Goal: Task Accomplishment & Management: Manage account settings

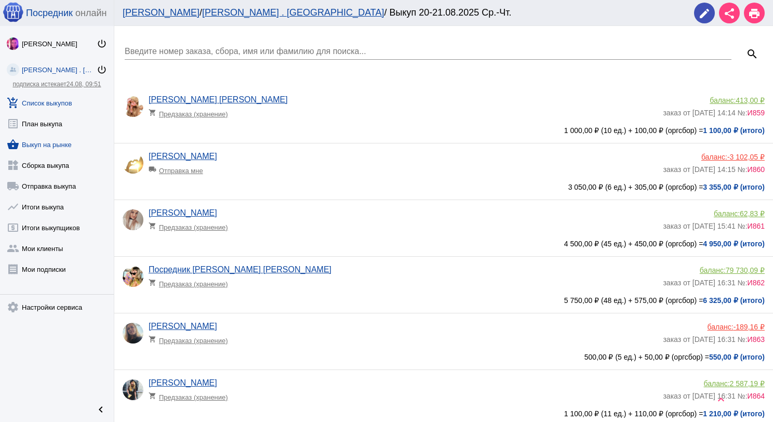
scroll to position [274, 0]
click at [56, 104] on link "add_shopping_cart Список выкупов" at bounding box center [57, 100] width 114 height 21
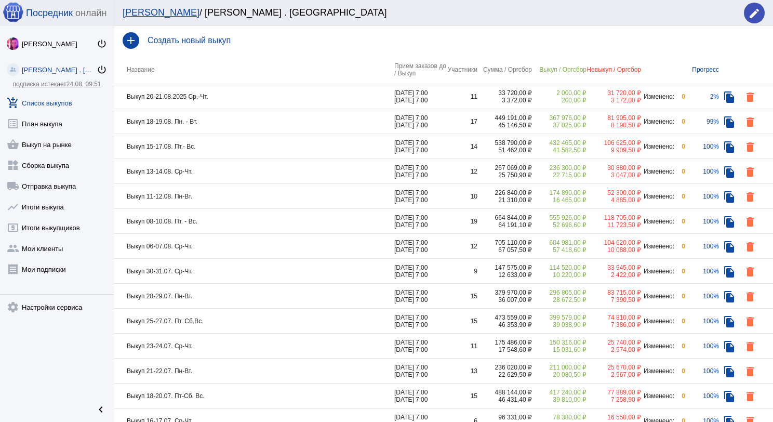
click at [269, 104] on td "Выкуп 20-21.08.2025 Ср.-Чт." at bounding box center [254, 96] width 280 height 25
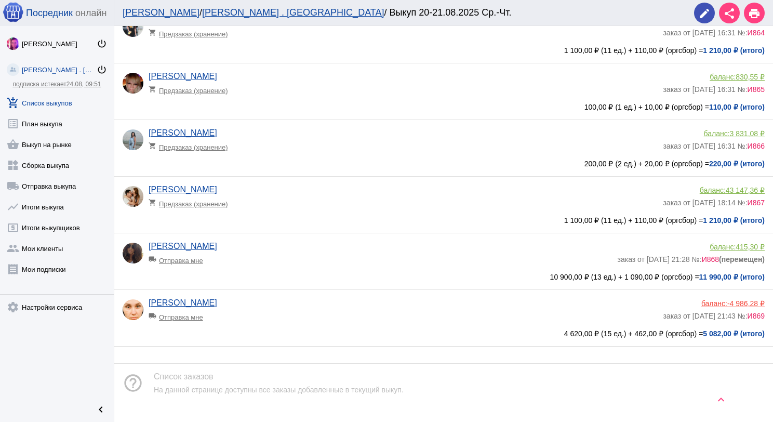
scroll to position [364, 0]
click at [312, 310] on app-delivery-type "local_shipping Отправка мне" at bounding box center [403, 314] width 509 height 14
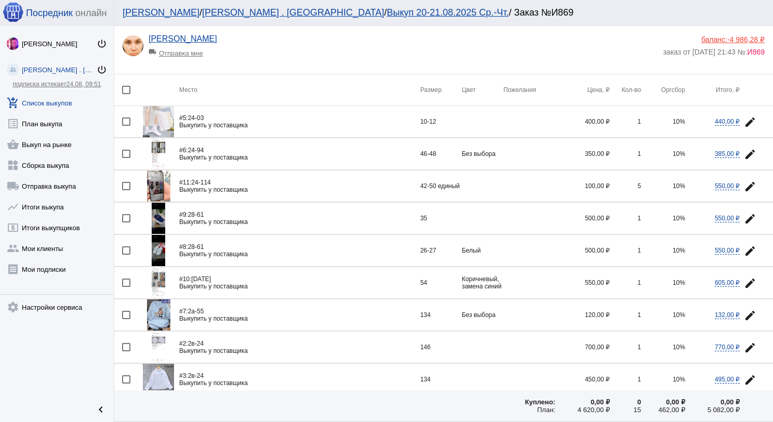
click at [159, 151] on img at bounding box center [159, 153] width 14 height 31
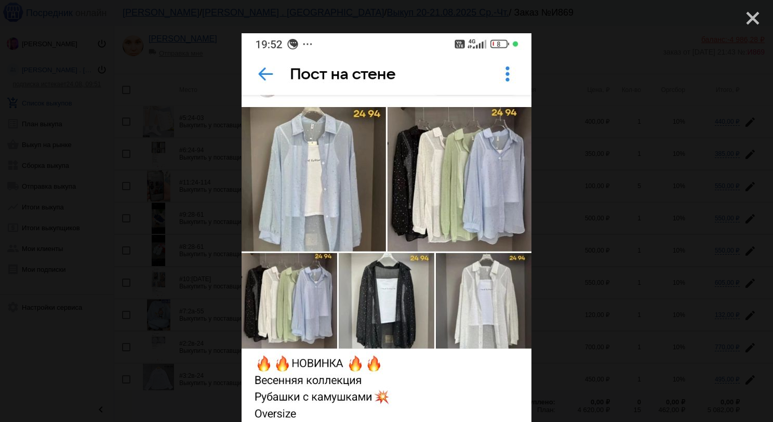
click at [743, 20] on mat-icon "close" at bounding box center [749, 14] width 12 height 12
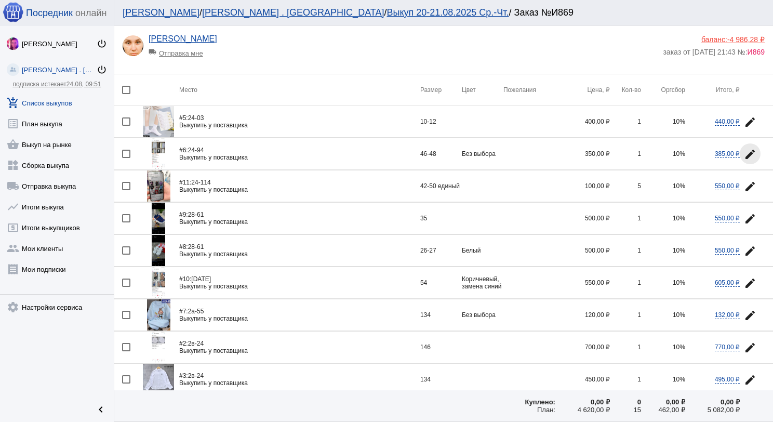
click at [744, 153] on mat-icon "edit" at bounding box center [750, 154] width 12 height 12
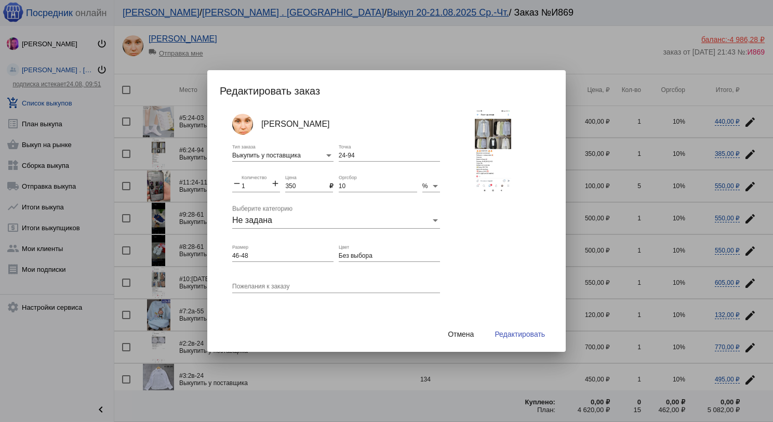
click at [386, 256] on input "Без выбора" at bounding box center [389, 256] width 101 height 7
type input "Без выбора цвета"
click at [507, 338] on button "Редактировать" at bounding box center [519, 334] width 67 height 19
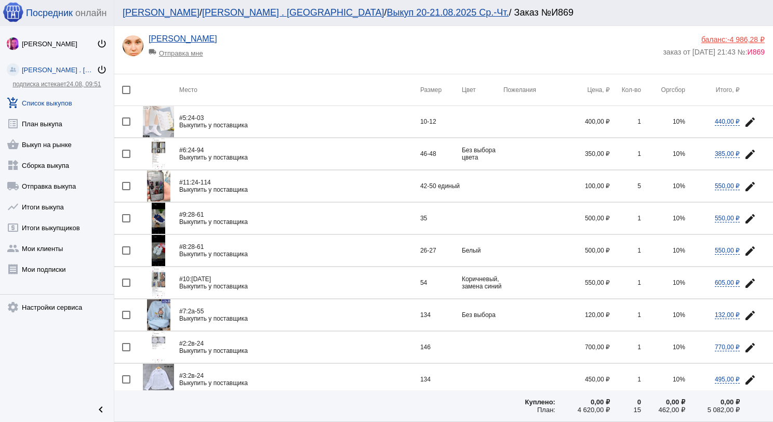
click at [162, 189] on img at bounding box center [158, 185] width 23 height 31
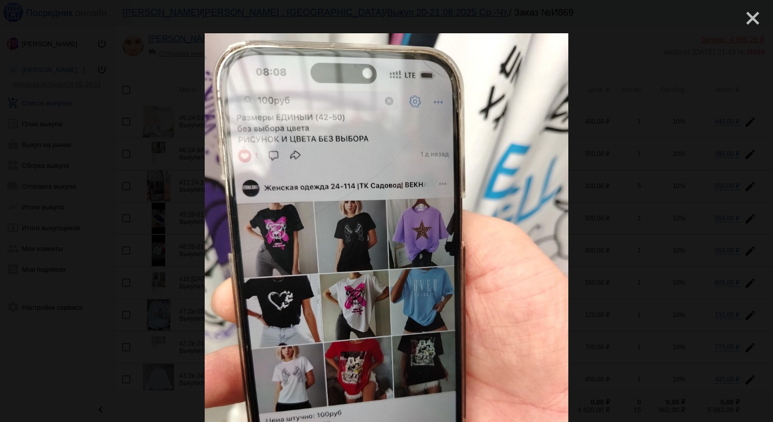
click at [743, 11] on mat-icon "close" at bounding box center [749, 14] width 12 height 12
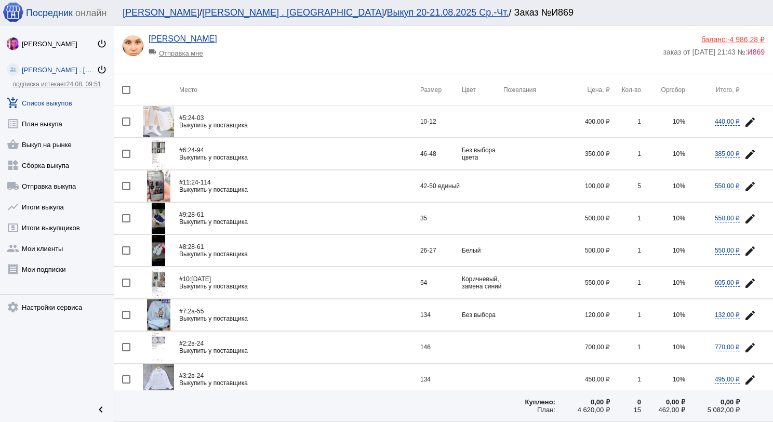
click at [744, 187] on mat-icon "edit" at bounding box center [750, 186] width 12 height 12
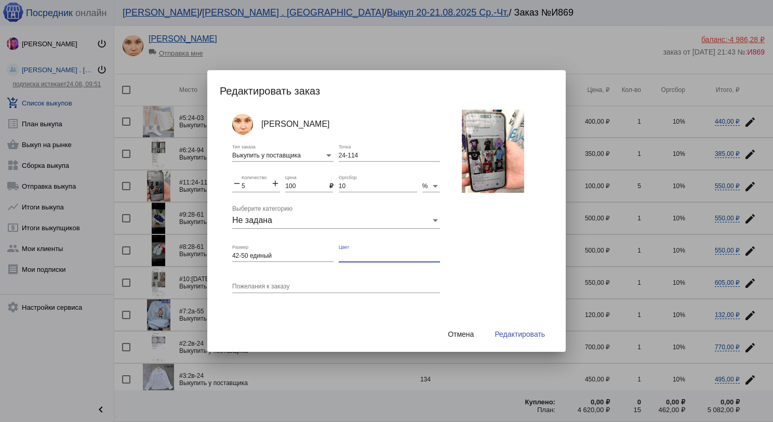
click at [374, 253] on input "Цвет" at bounding box center [389, 256] width 101 height 7
type input "без выбора"
click at [514, 328] on button "Редактировать" at bounding box center [519, 334] width 67 height 19
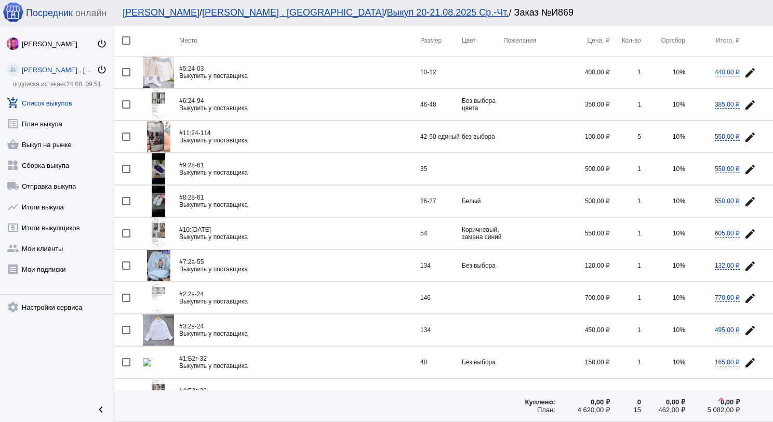
scroll to position [104, 0]
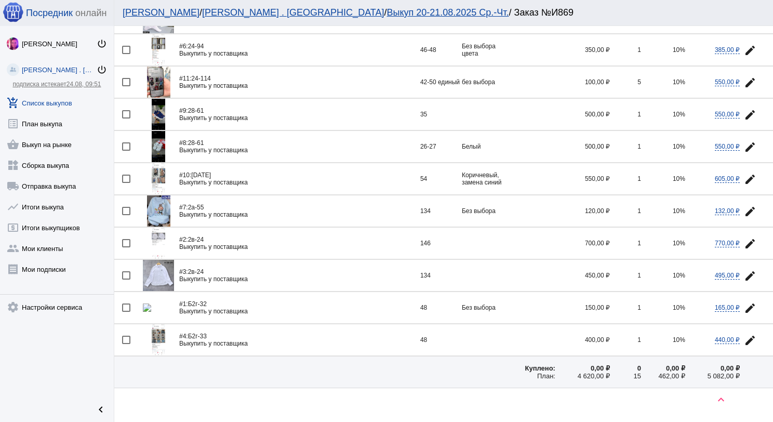
click at [161, 213] on img at bounding box center [158, 210] width 23 height 31
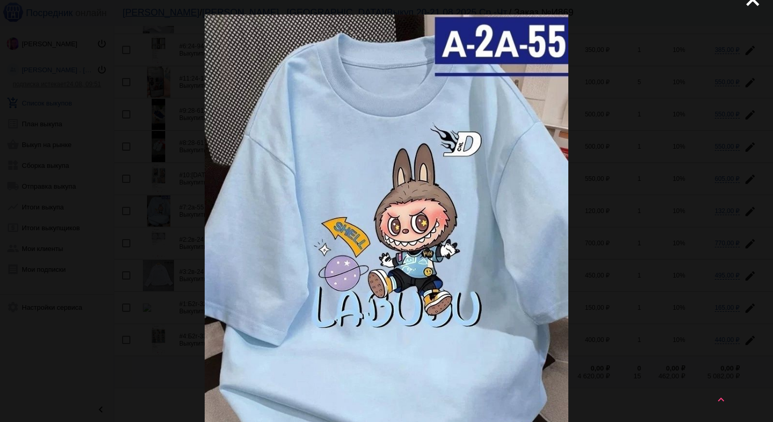
scroll to position [0, 0]
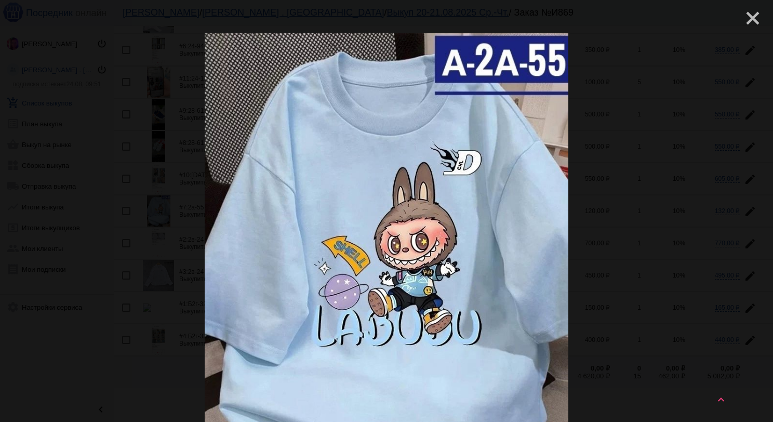
click at [743, 15] on mat-icon "close" at bounding box center [749, 14] width 12 height 12
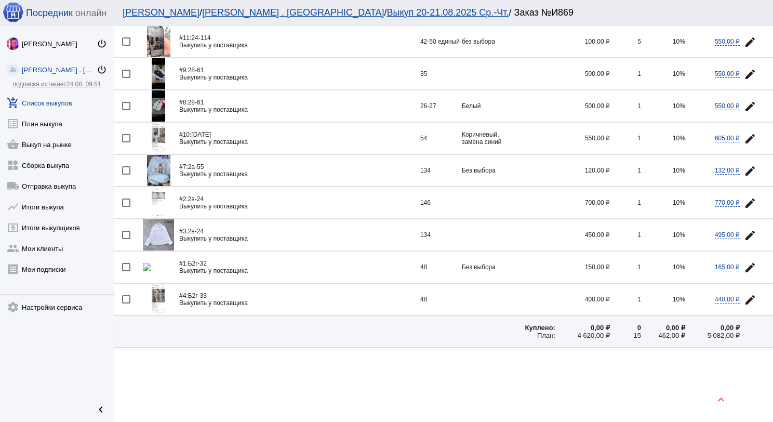
scroll to position [146, 0]
click at [154, 266] on img at bounding box center [158, 265] width 31 height 8
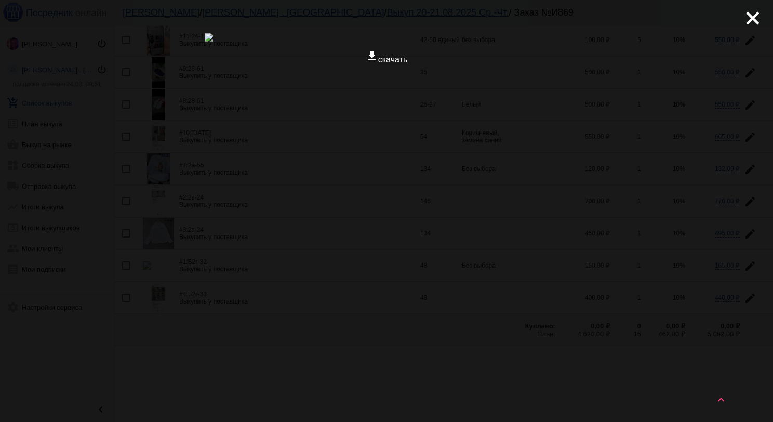
scroll to position [0, 0]
click at [744, 20] on mat-icon "close" at bounding box center [749, 14] width 12 height 12
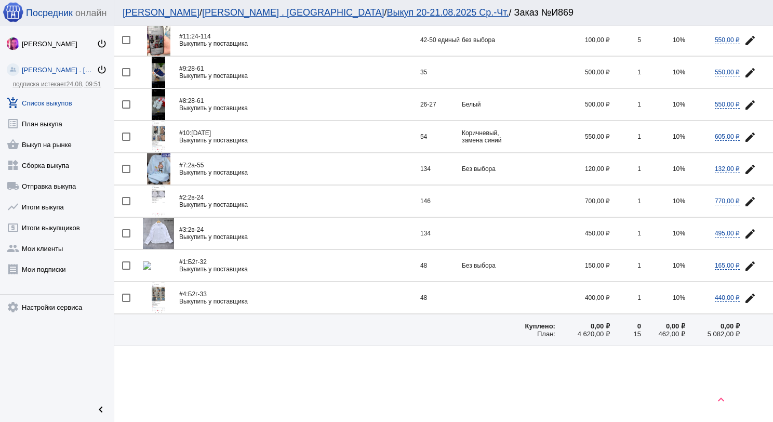
click at [745, 265] on mat-icon "edit" at bounding box center [750, 266] width 12 height 12
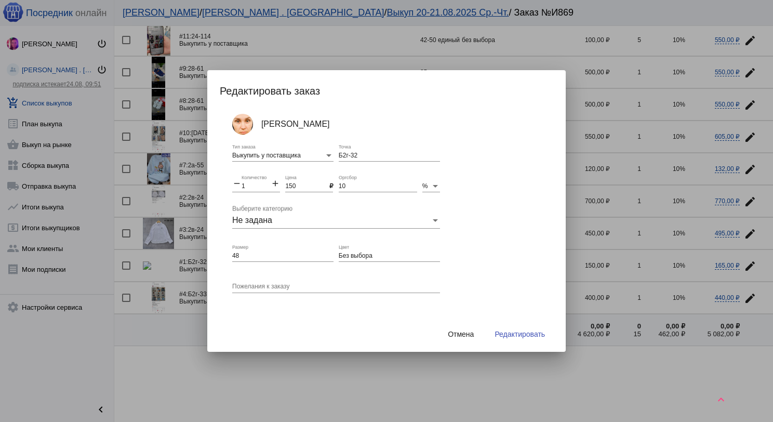
click at [393, 262] on div "Без выбора Цвет" at bounding box center [389, 256] width 101 height 25
click at [390, 257] on input "Без выбора" at bounding box center [389, 256] width 101 height 7
type input "Без выбора цвета"
drag, startPoint x: 526, startPoint y: 337, endPoint x: 527, endPoint y: 342, distance: 5.9
click at [526, 339] on button "Редактировать" at bounding box center [519, 334] width 67 height 19
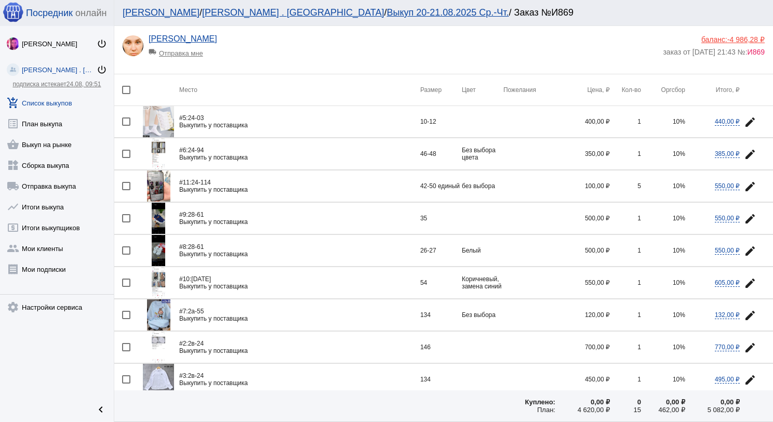
click at [191, 56] on div "local_shipping Отправка мне" at bounding box center [192, 51] width 86 height 14
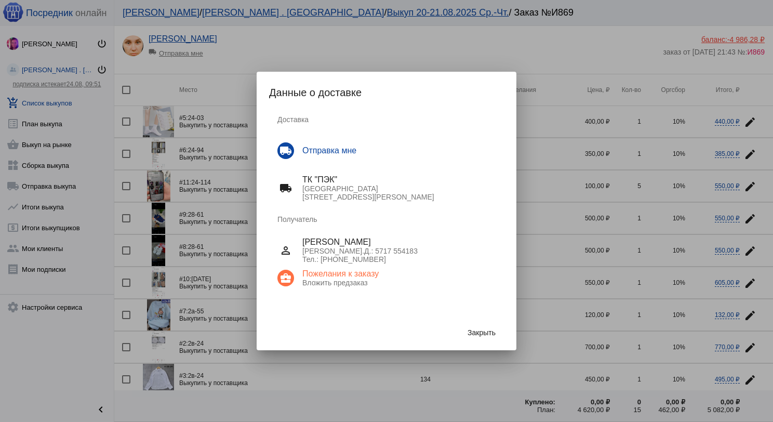
click at [488, 332] on span "Закрыть" at bounding box center [482, 332] width 28 height 8
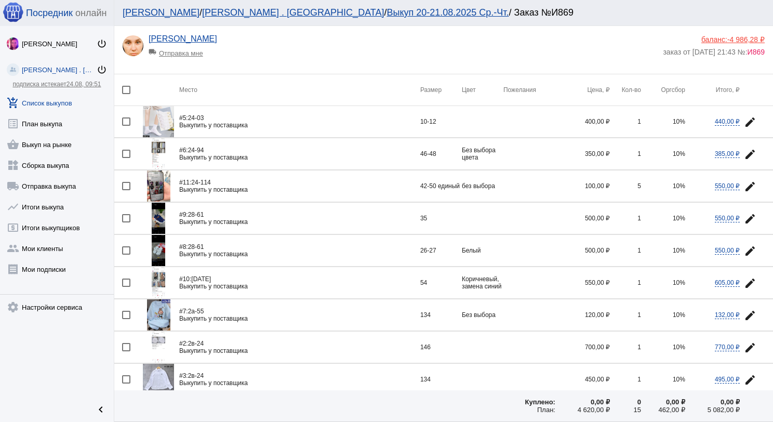
click at [159, 116] on img at bounding box center [158, 121] width 31 height 31
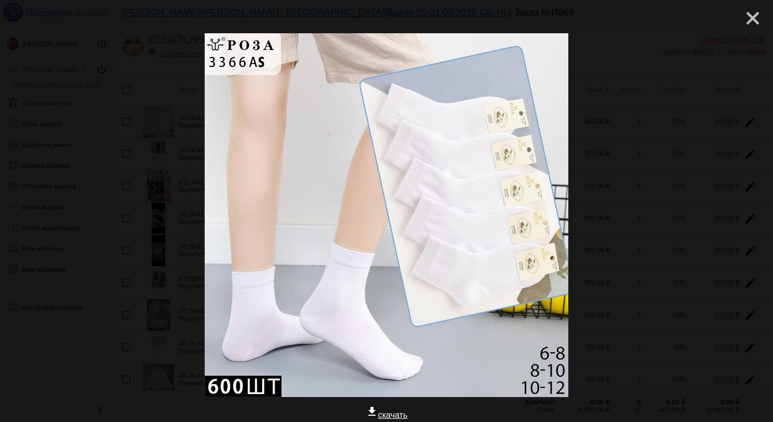
click at [746, 12] on mat-icon "close" at bounding box center [749, 14] width 12 height 12
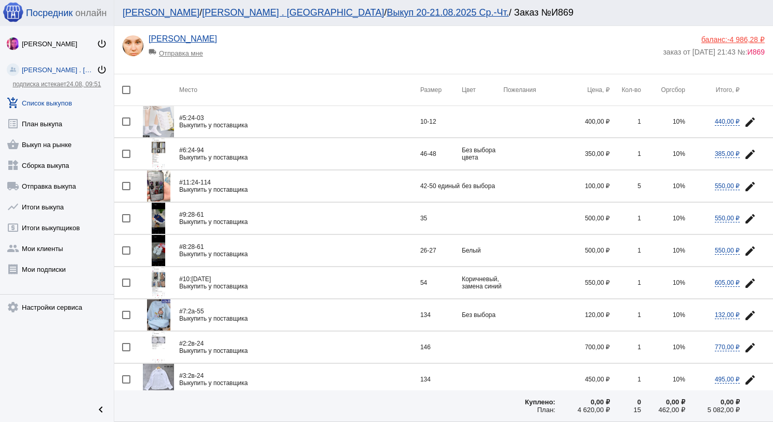
click at [166, 120] on img at bounding box center [158, 121] width 31 height 31
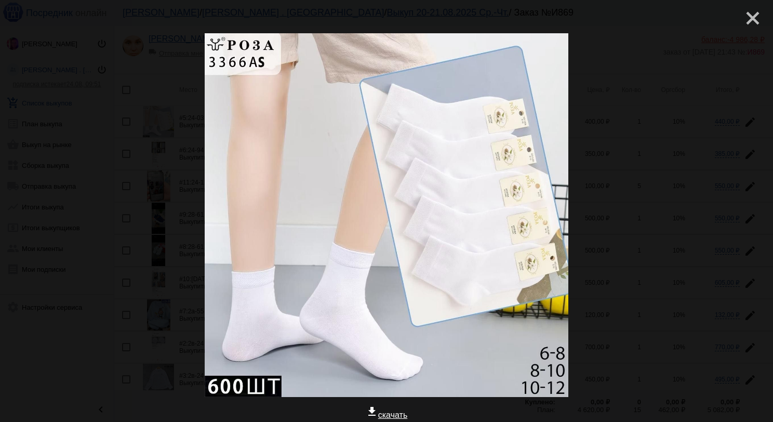
click at [746, 20] on mat-icon "close" at bounding box center [749, 14] width 12 height 12
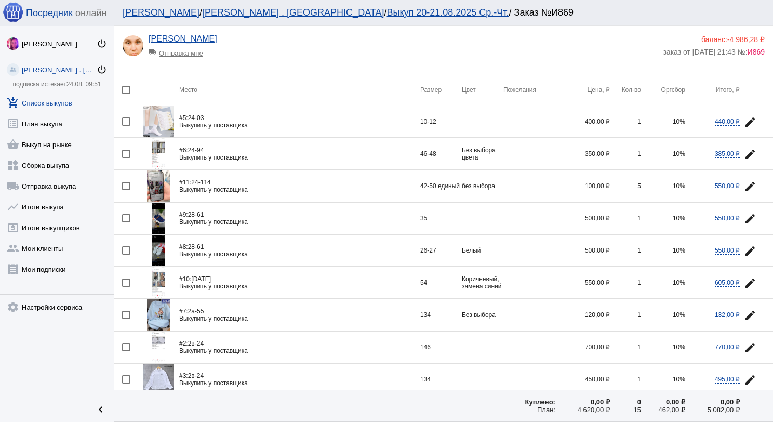
click at [61, 100] on link "add_shopping_cart Список выкупов" at bounding box center [57, 100] width 114 height 21
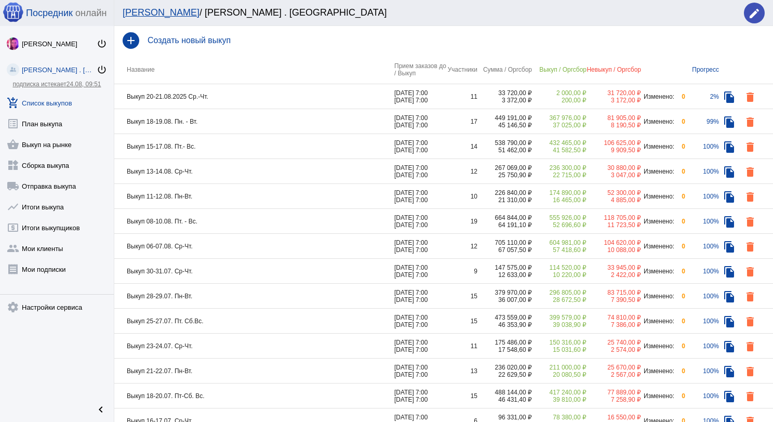
click at [237, 100] on td "Выкуп 20-21.08.2025 Ср.-Чт." at bounding box center [254, 96] width 280 height 25
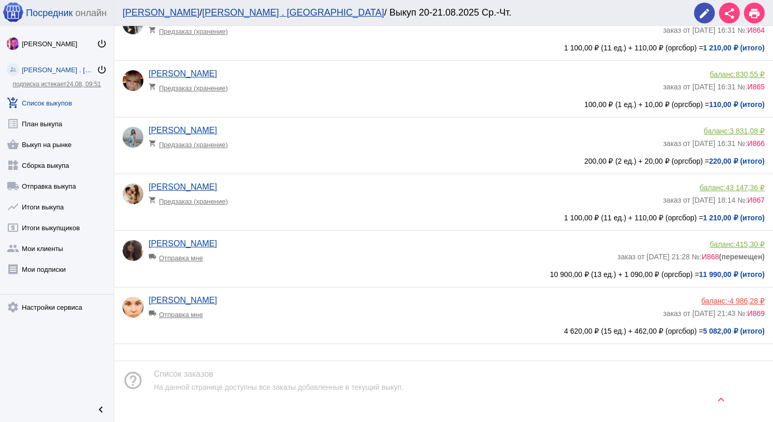
scroll to position [389, 0]
